Goal: Task Accomplishment & Management: Use online tool/utility

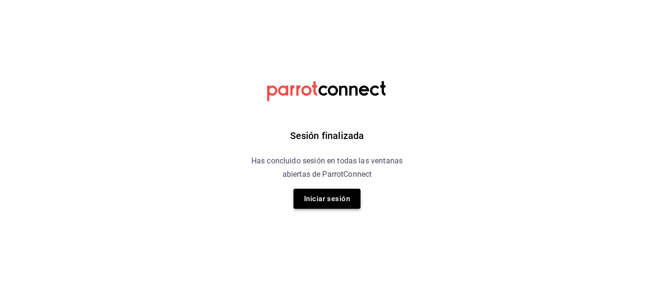
click at [334, 204] on button "Iniciar sesión" at bounding box center [326, 199] width 67 height 20
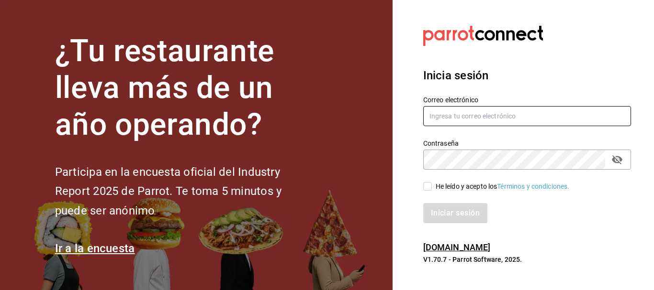
type input "[EMAIL_ADDRESS][DOMAIN_NAME]"
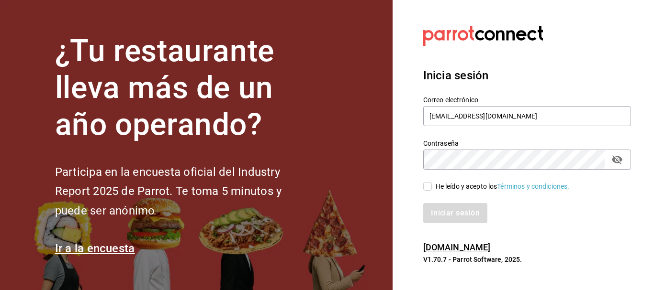
click at [446, 185] on div "He leído y acepto los Términos y condiciones." at bounding box center [502, 187] width 134 height 10
click at [432, 185] on input "He leído y acepto los Términos y condiciones." at bounding box center [427, 186] width 9 height 9
checkbox input "true"
click at [441, 218] on button "Iniciar sesión" at bounding box center [455, 213] width 65 height 20
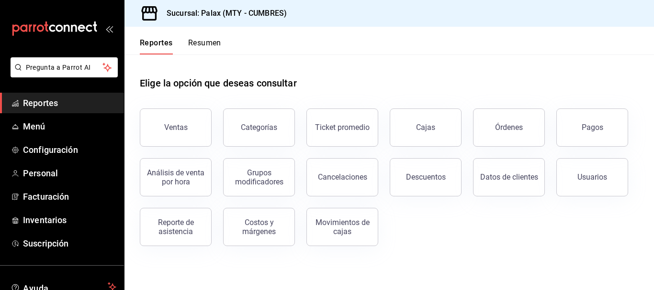
drag, startPoint x: 413, startPoint y: 70, endPoint x: 445, endPoint y: 92, distance: 38.9
click at [444, 93] on div "Elige la opción que deseas consultar" at bounding box center [389, 76] width 499 height 43
drag, startPoint x: 459, startPoint y: 84, endPoint x: 459, endPoint y: 71, distance: 12.5
click at [459, 72] on div "Elige la opción que deseas consultar" at bounding box center [389, 76] width 499 height 43
click at [448, 137] on link "Cajas" at bounding box center [425, 128] width 72 height 38
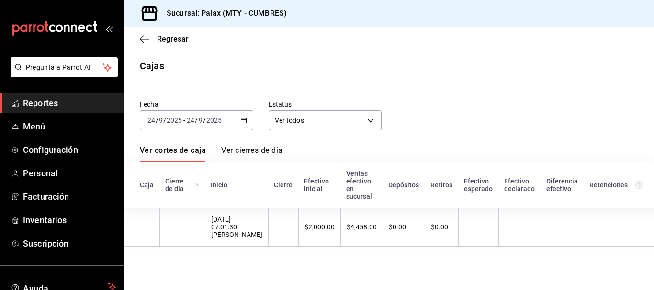
click at [488, 123] on div "Fecha [DATE] [DATE] - [DATE] [DATE] Estatus Ver todos ALL" at bounding box center [381, 108] width 514 height 46
click at [473, 116] on div "Fecha [DATE] [DATE] - [DATE] [DATE] Estatus Ver todos ALL" at bounding box center [381, 108] width 514 height 46
click at [474, 116] on div "Fecha [DATE] [DATE] - [DATE] [DATE] Estatus Ver todos ALL" at bounding box center [381, 108] width 514 height 46
click at [475, 113] on div "Fecha [DATE] [DATE] - [DATE] [DATE] Estatus Ver todos ALL" at bounding box center [381, 108] width 514 height 46
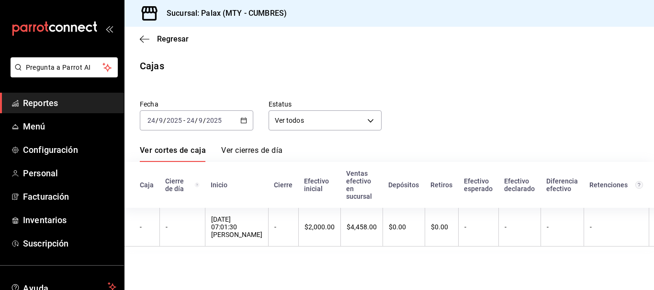
click at [476, 112] on div "Fecha [DATE] [DATE] - [DATE] [DATE] Estatus Ver todos ALL" at bounding box center [381, 108] width 514 height 46
click at [462, 142] on div "Fecha 2025-09-24 24 / 9 / 2025 - 2025-09-24 24 / 9 / 2025 Estatus Ver todos ALL…" at bounding box center [389, 170] width 499 height 162
click at [37, 108] on span "Reportes" at bounding box center [69, 103] width 93 height 13
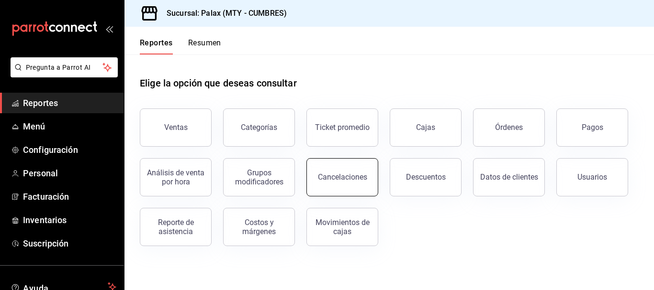
click at [366, 186] on button "Cancelaciones" at bounding box center [342, 177] width 72 height 38
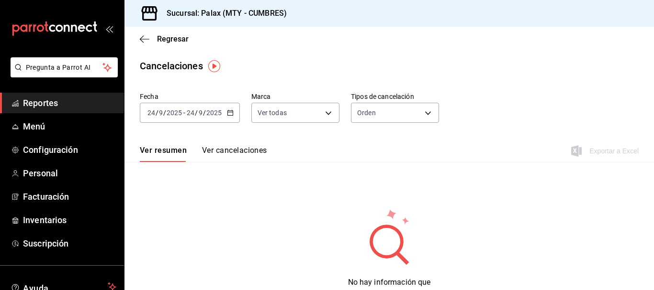
click at [233, 111] on icon "button" at bounding box center [230, 113] width 7 height 7
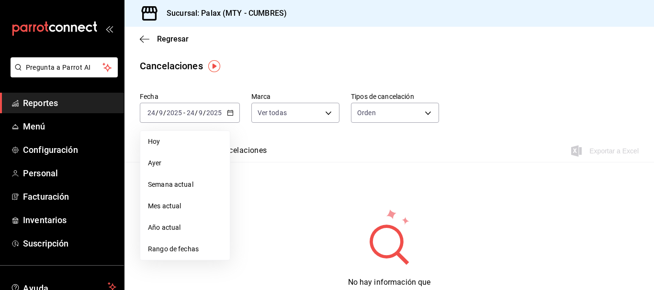
click at [368, 211] on icon at bounding box center [389, 236] width 93 height 57
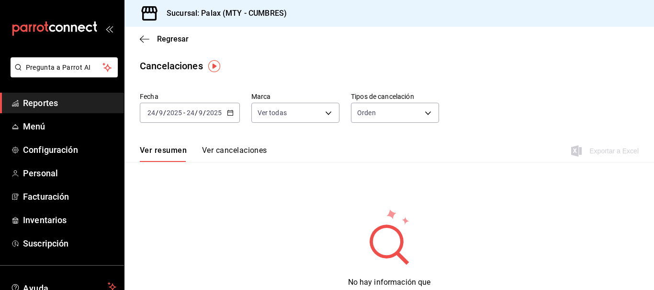
click at [261, 241] on div "No hay información que mostrar" at bounding box center [389, 254] width 407 height 92
click at [75, 98] on span "Reportes" at bounding box center [69, 103] width 93 height 13
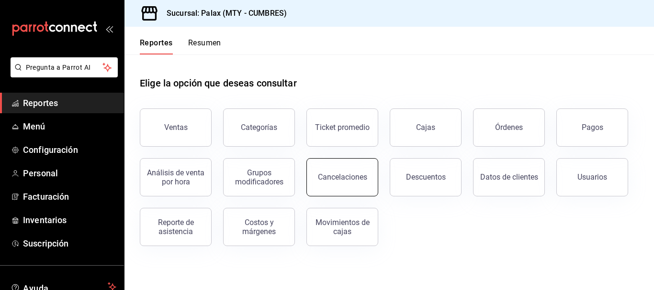
click at [346, 184] on button "Cancelaciones" at bounding box center [342, 177] width 72 height 38
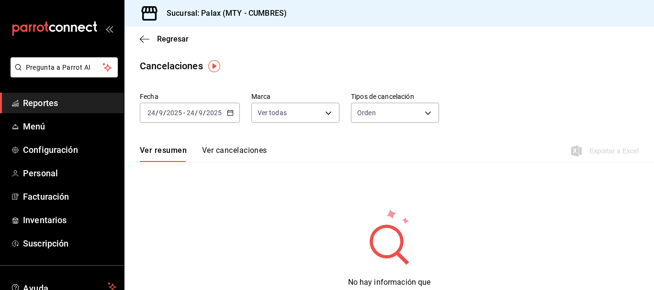
click at [234, 113] on div "2025-09-24 24 / 9 / 2025 - 2025-09-24 24 / 9 / 2025" at bounding box center [190, 113] width 100 height 20
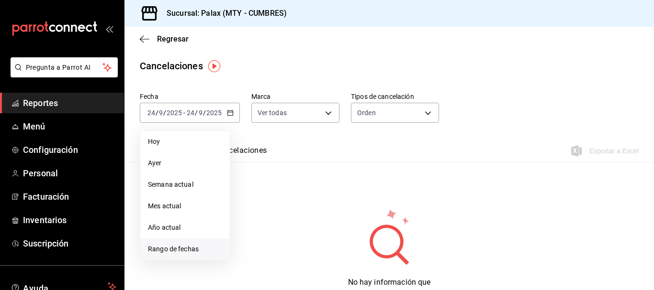
click at [178, 245] on span "Rango de fechas" at bounding box center [185, 250] width 74 height 10
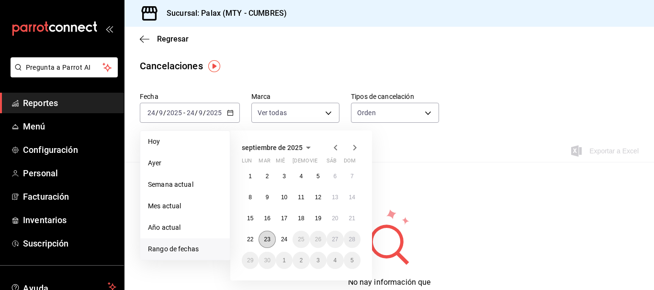
click at [272, 240] on button "23" at bounding box center [266, 239] width 17 height 17
click at [283, 239] on abbr "24" at bounding box center [284, 239] width 6 height 7
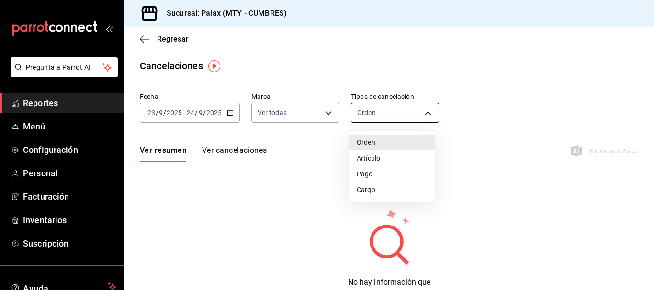
click at [383, 111] on body "Pregunta a Parrot AI Reportes Menú Configuración Personal Facturación Inventari…" at bounding box center [327, 145] width 654 height 290
click at [366, 162] on li "Artículo" at bounding box center [392, 159] width 86 height 16
type input "ORDER_ITEM"
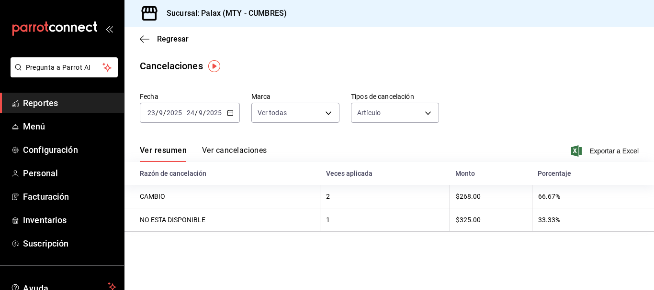
click at [245, 156] on button "Ver cancelaciones" at bounding box center [234, 154] width 65 height 16
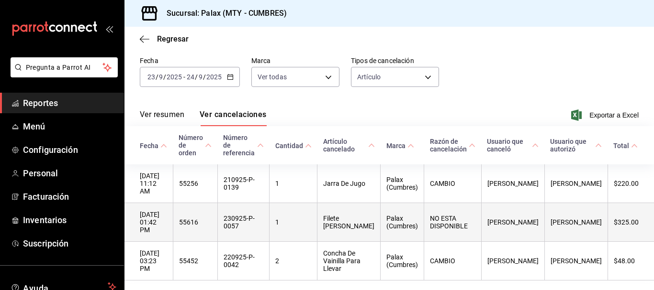
scroll to position [54, 0]
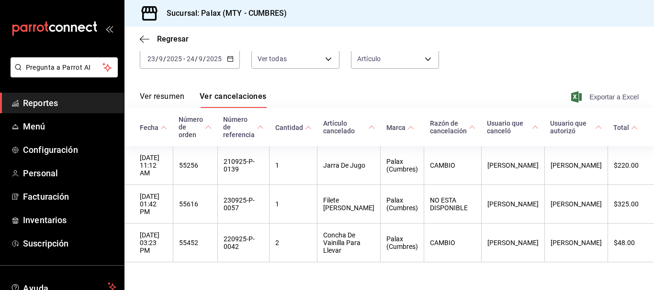
click at [601, 93] on span "Exportar a Excel" at bounding box center [606, 96] width 66 height 11
